Goal: Task Accomplishment & Management: Use online tool/utility

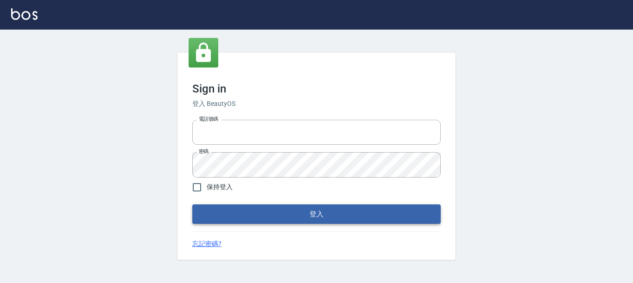
type input "0228278166"
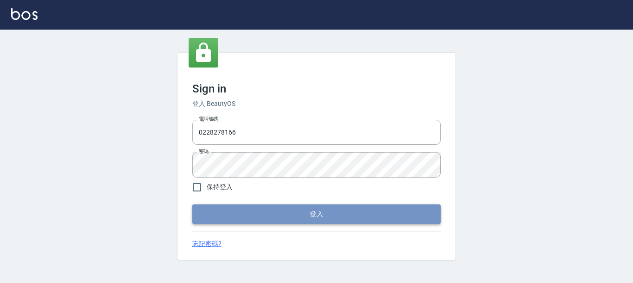
click at [302, 210] on button "登入" at bounding box center [316, 214] width 248 height 19
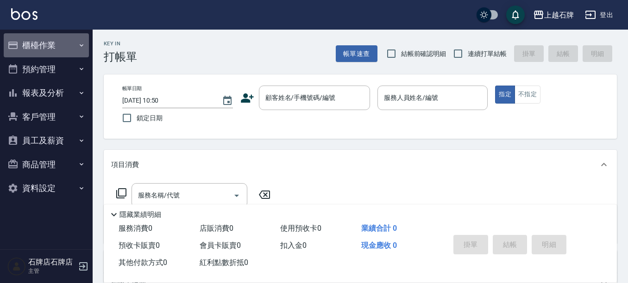
click at [57, 38] on button "櫃檯作業" at bounding box center [46, 45] width 85 height 24
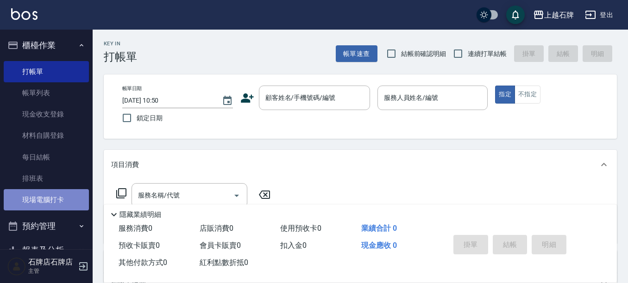
click at [50, 208] on link "現場電腦打卡" at bounding box center [46, 199] width 85 height 21
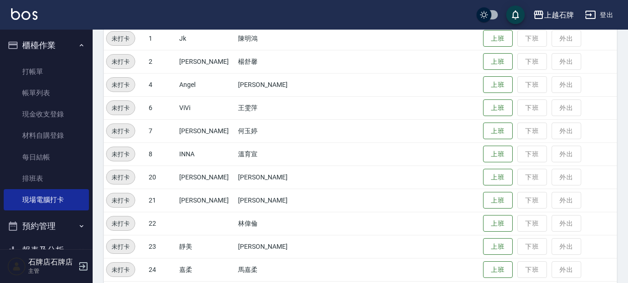
scroll to position [139, 0]
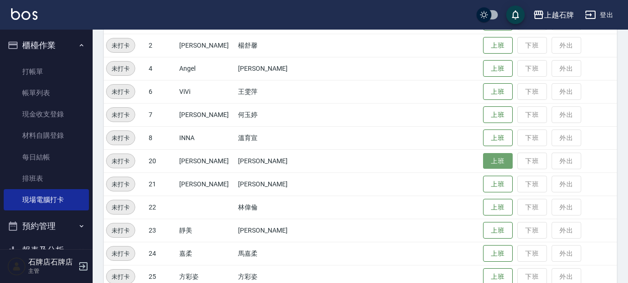
click at [489, 166] on button "上班" at bounding box center [498, 161] width 30 height 16
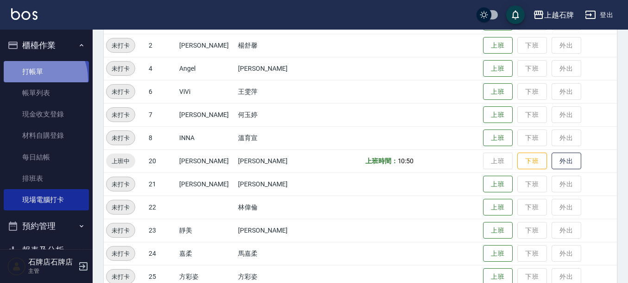
click at [33, 79] on link "打帳單" at bounding box center [46, 71] width 85 height 21
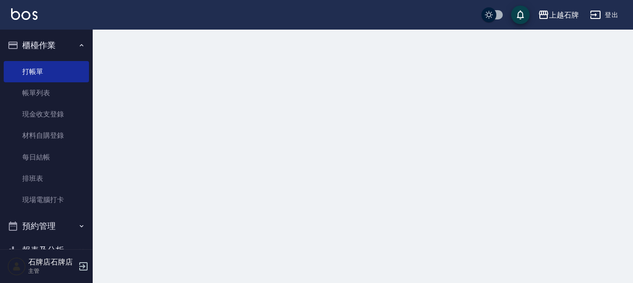
click at [56, 50] on button "櫃檯作業" at bounding box center [46, 45] width 85 height 24
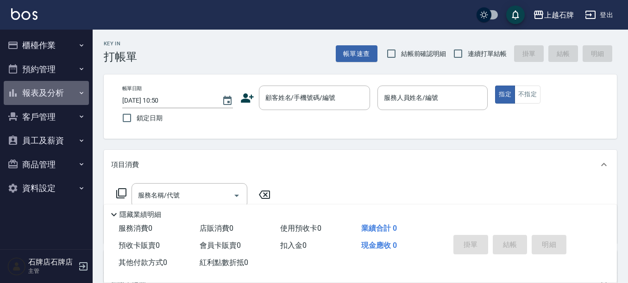
click at [48, 92] on button "報表及分析" at bounding box center [46, 93] width 85 height 24
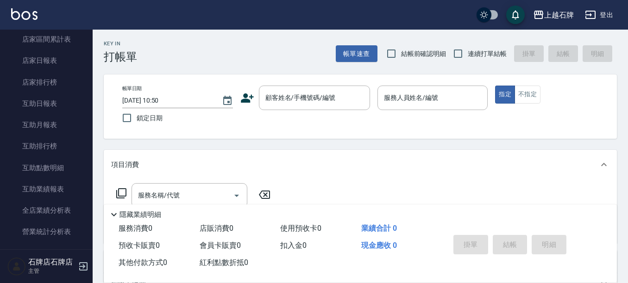
scroll to position [139, 0]
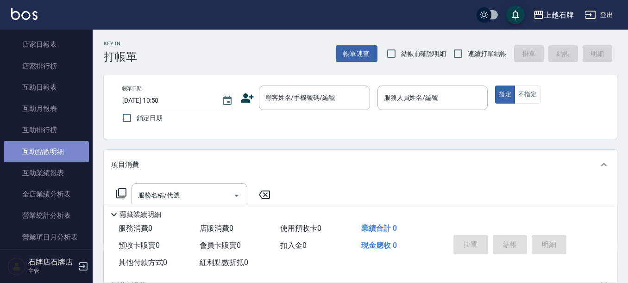
click at [49, 145] on link "互助點數明細" at bounding box center [46, 151] width 85 height 21
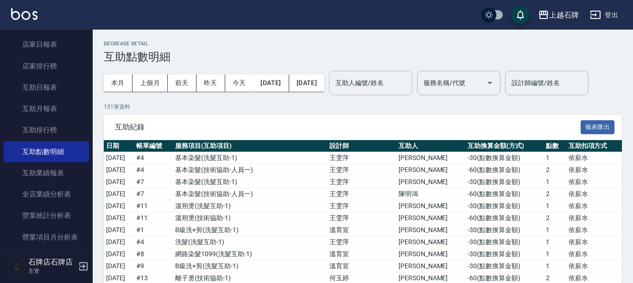
click at [408, 86] on input "互助人編號/姓名" at bounding box center [370, 83] width 75 height 16
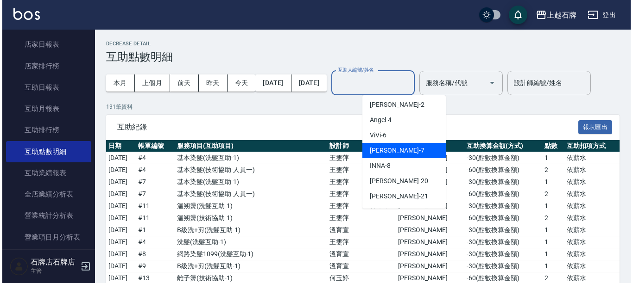
scroll to position [46, 0]
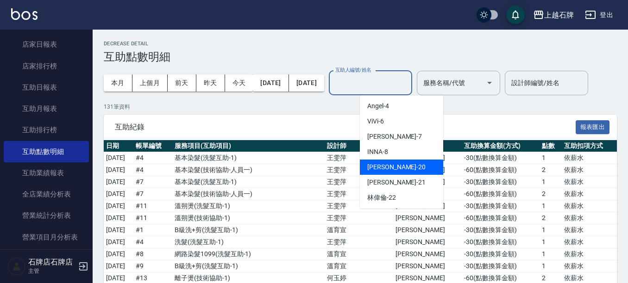
click at [388, 168] on span "[PERSON_NAME] -20" at bounding box center [396, 168] width 58 height 10
type input "[PERSON_NAME]-20"
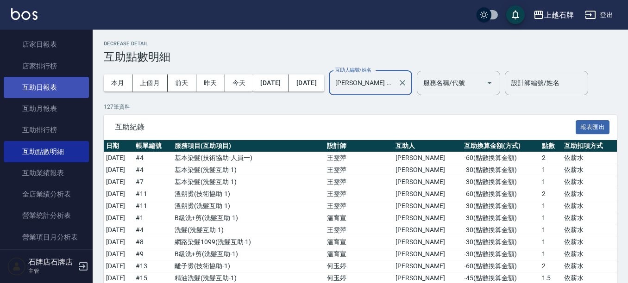
scroll to position [46, 0]
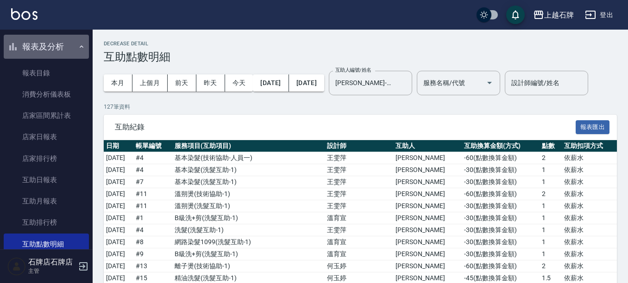
click at [67, 45] on button "報表及分析" at bounding box center [46, 47] width 85 height 24
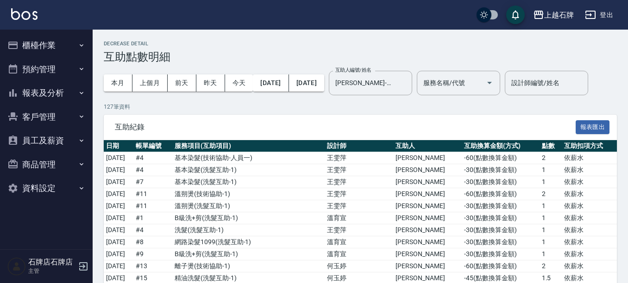
scroll to position [0, 0]
click at [64, 38] on button "櫃檯作業" at bounding box center [46, 45] width 85 height 24
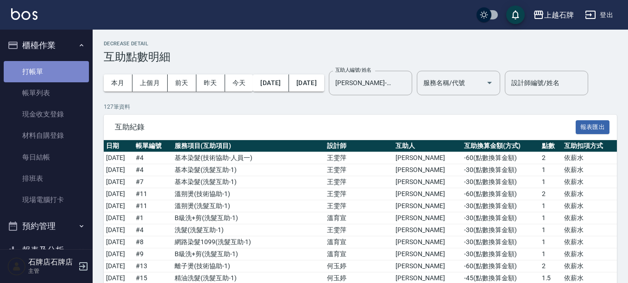
click at [59, 67] on link "打帳單" at bounding box center [46, 71] width 85 height 21
